Goal: Register for event/course: Sign up to attend an event or enroll in a course

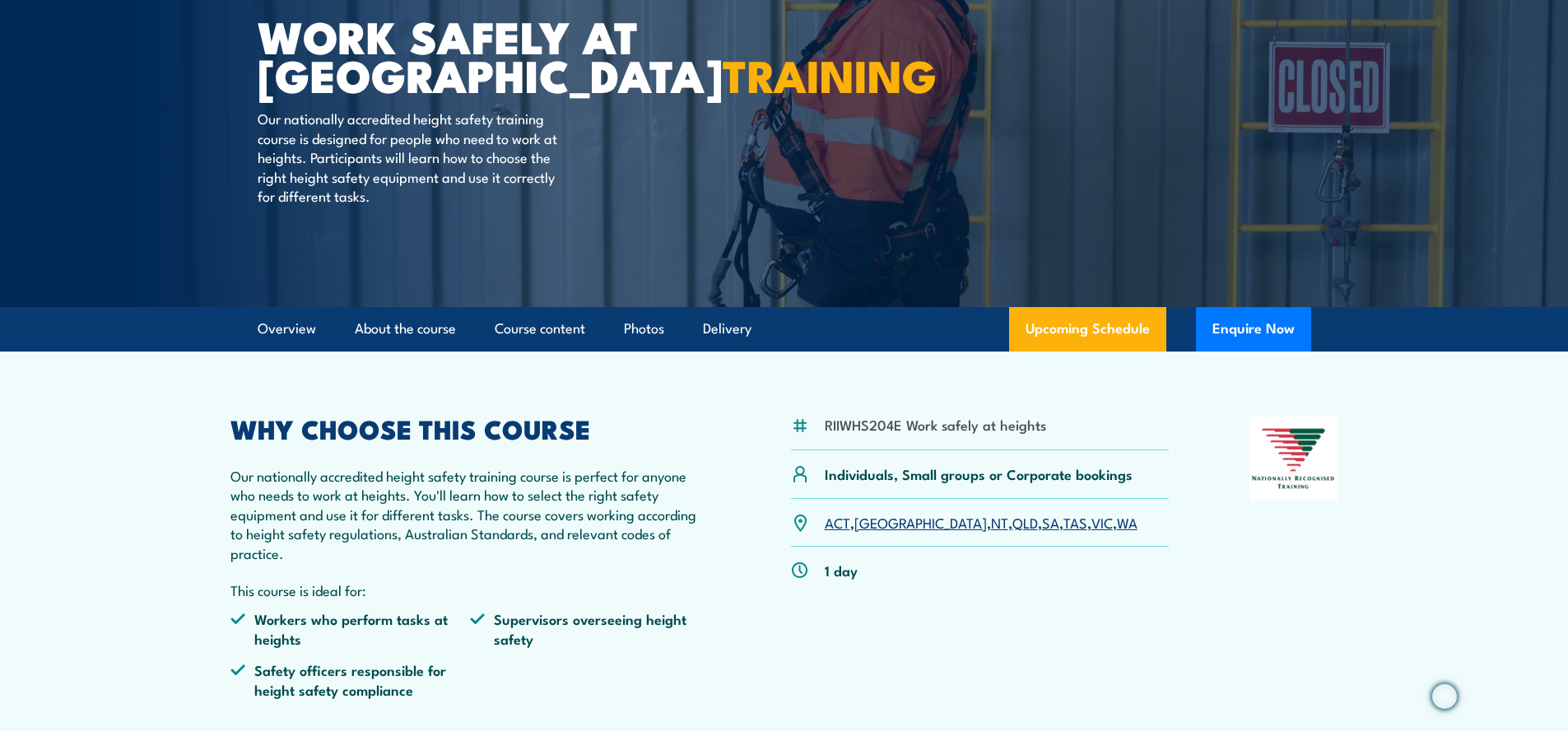
scroll to position [247, 0]
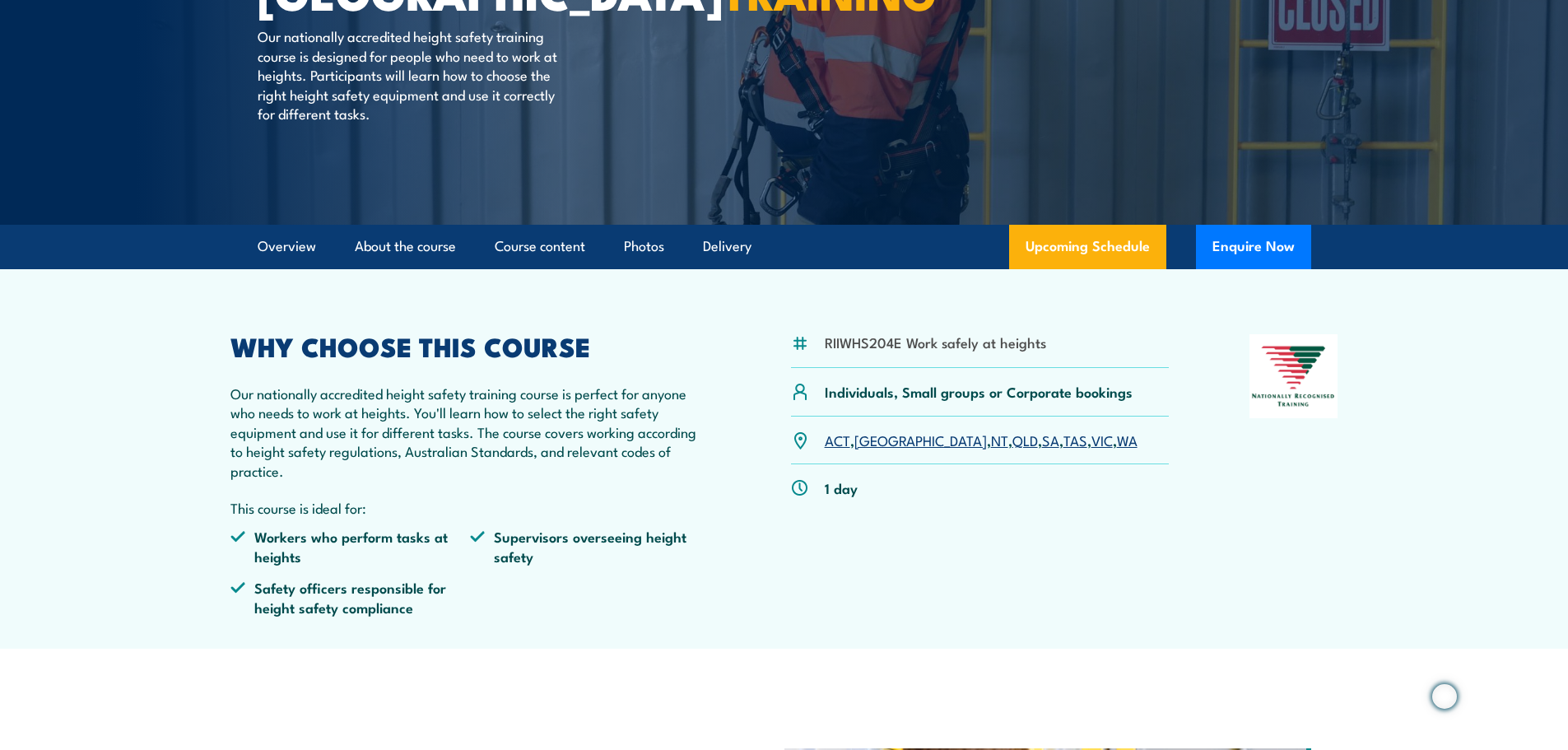
click at [1092, 438] on link "VIC" at bounding box center [1102, 439] width 22 height 20
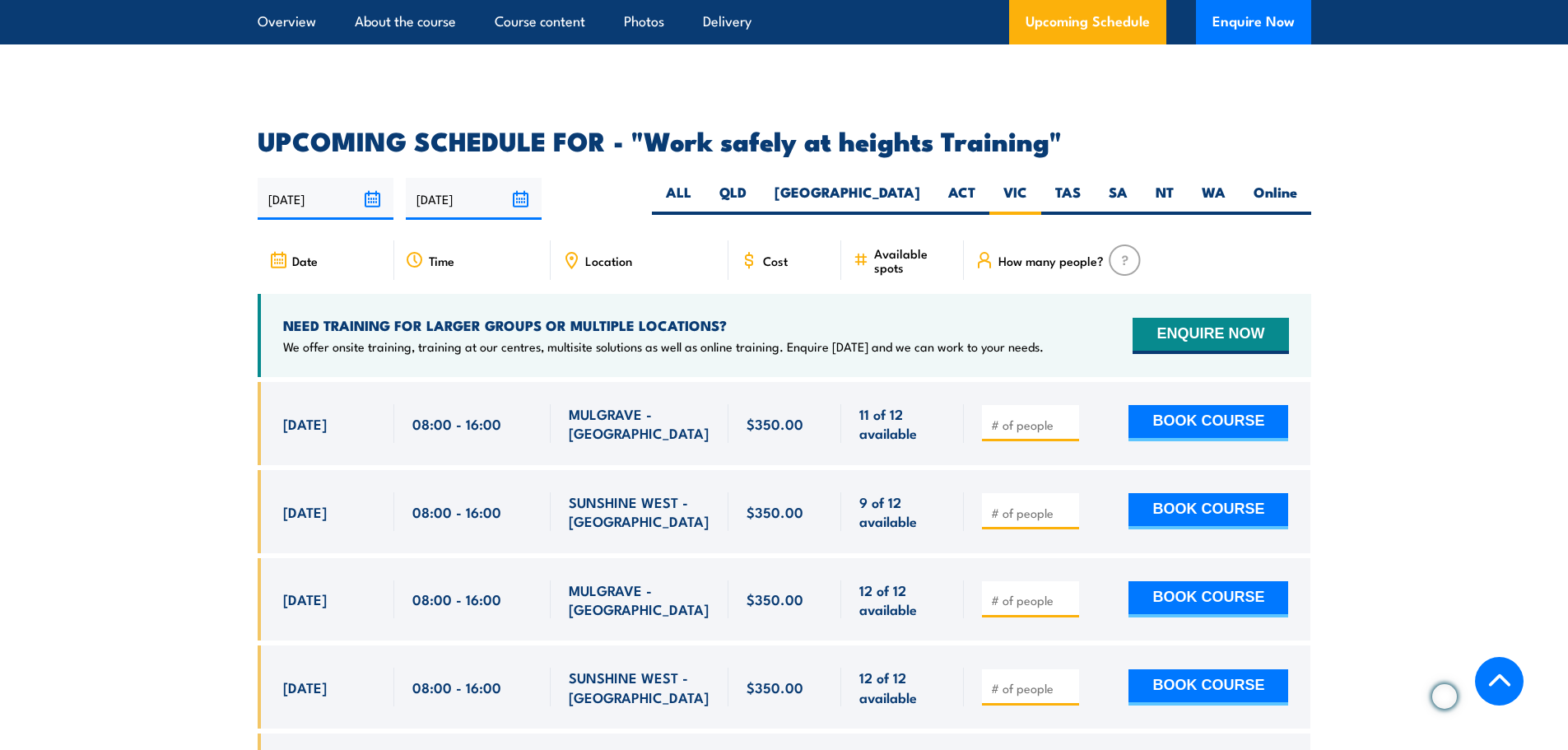
scroll to position [2551, 0]
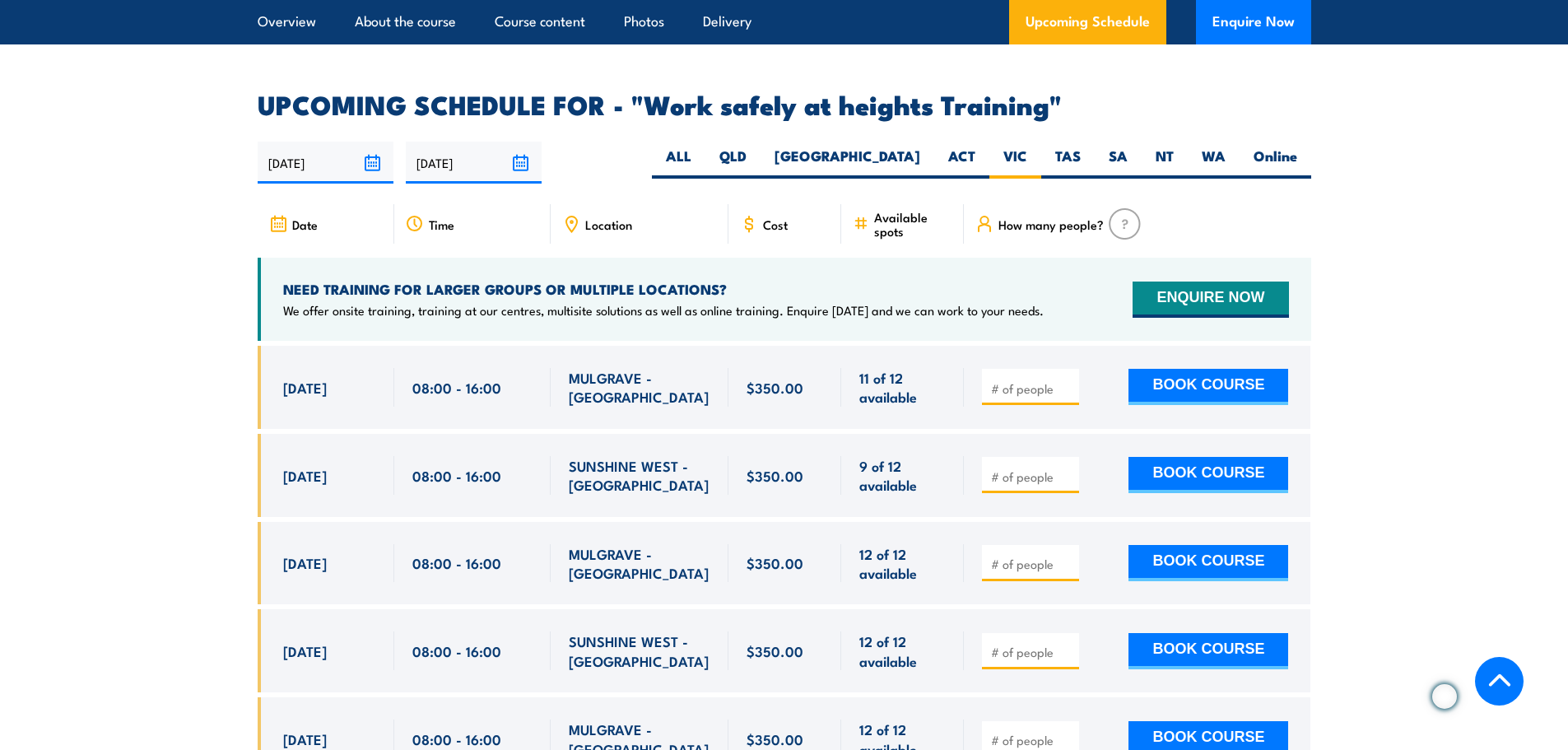
click at [970, 316] on div "Date Time Location Cost" at bounding box center [784, 504] width 1053 height 601
click at [947, 493] on div "$350.00" at bounding box center [784, 576] width 1053 height 459
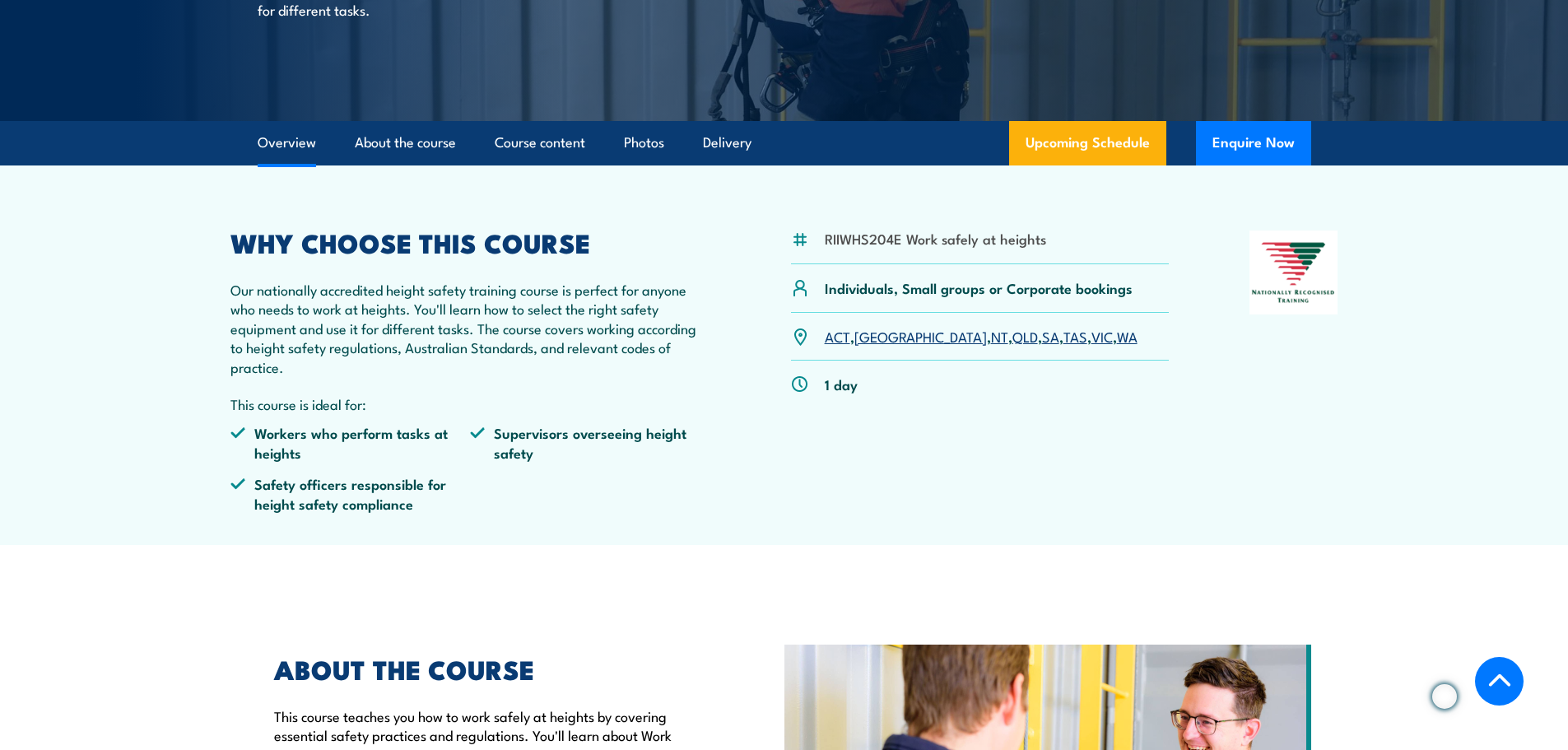
scroll to position [329, 0]
